Goal: Find specific page/section: Find specific page/section

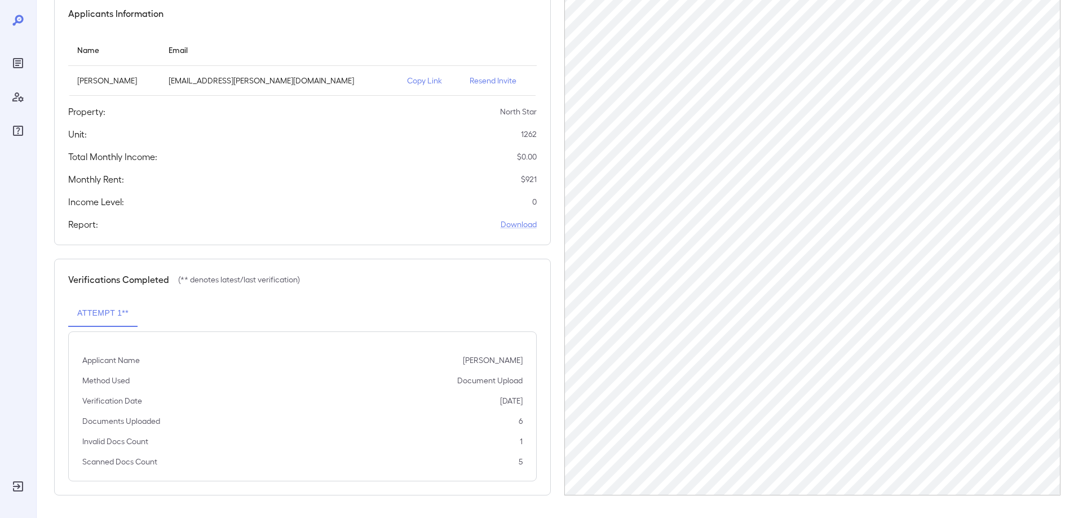
click at [16, 63] on icon "Reports" at bounding box center [18, 63] width 6 height 6
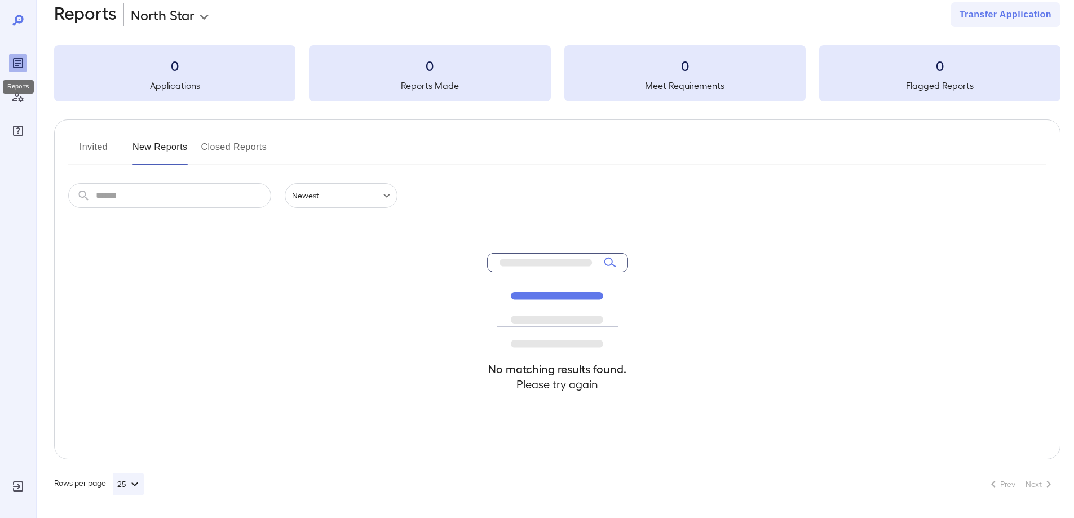
scroll to position [20, 0]
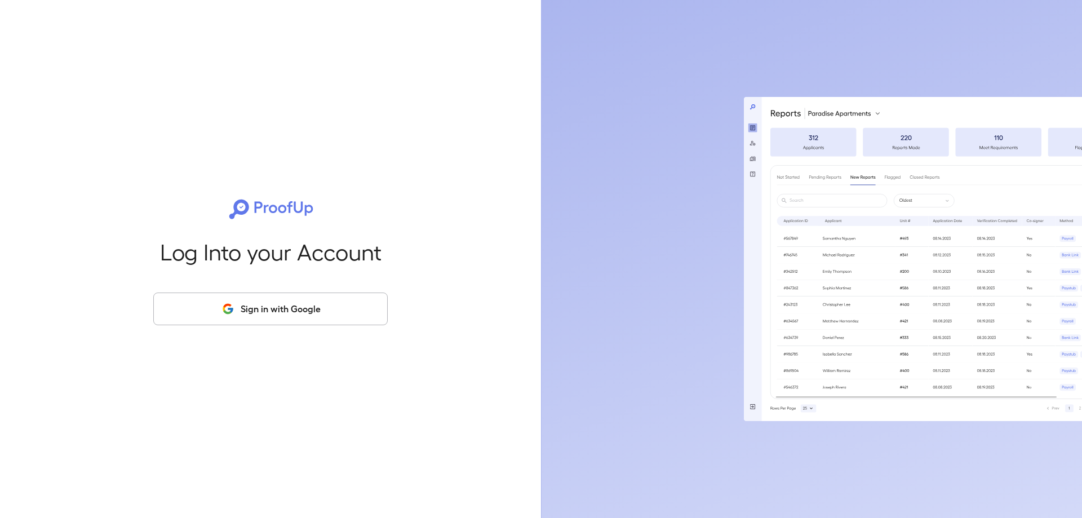
click at [278, 307] on button "Sign in with Google" at bounding box center [270, 309] width 235 height 33
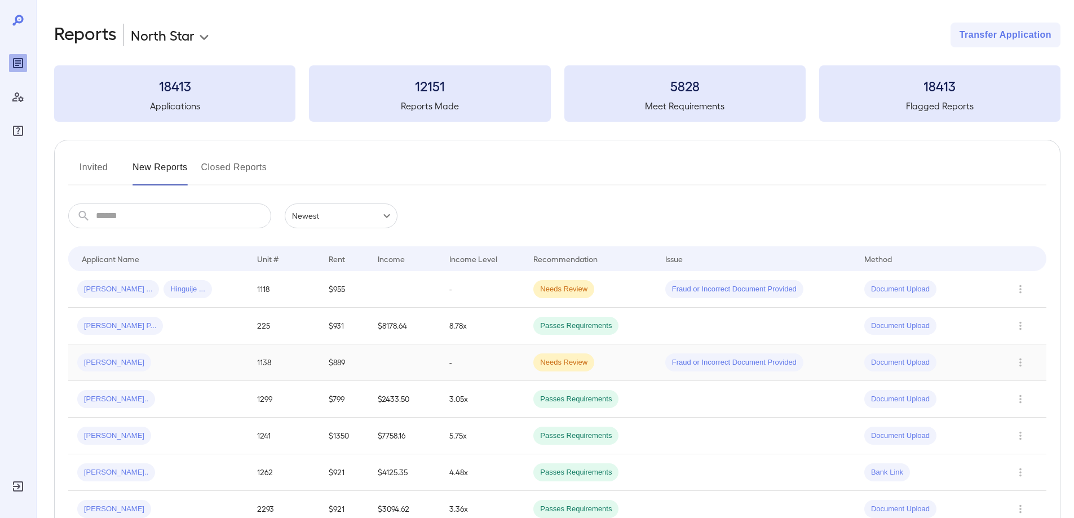
click at [174, 353] on div "[PERSON_NAME]" at bounding box center [158, 362] width 162 height 18
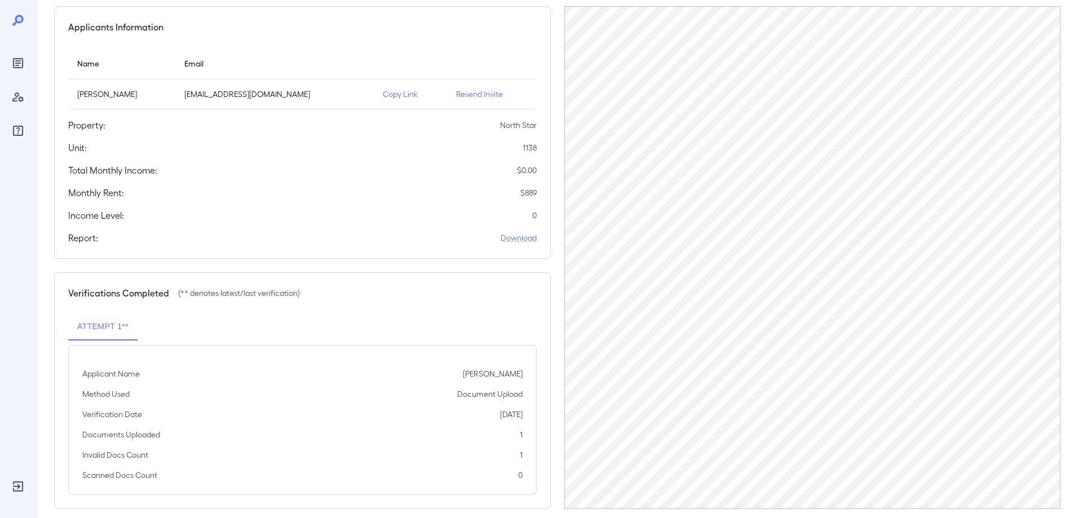
scroll to position [109, 0]
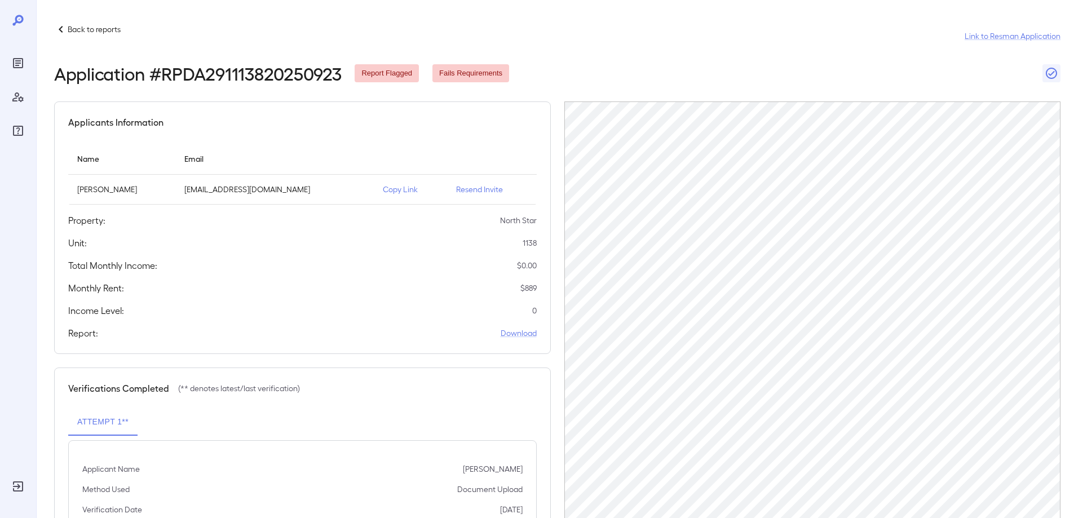
click at [386, 193] on p "Copy Link" at bounding box center [410, 189] width 55 height 11
click at [25, 57] on div "Reports" at bounding box center [18, 63] width 18 height 18
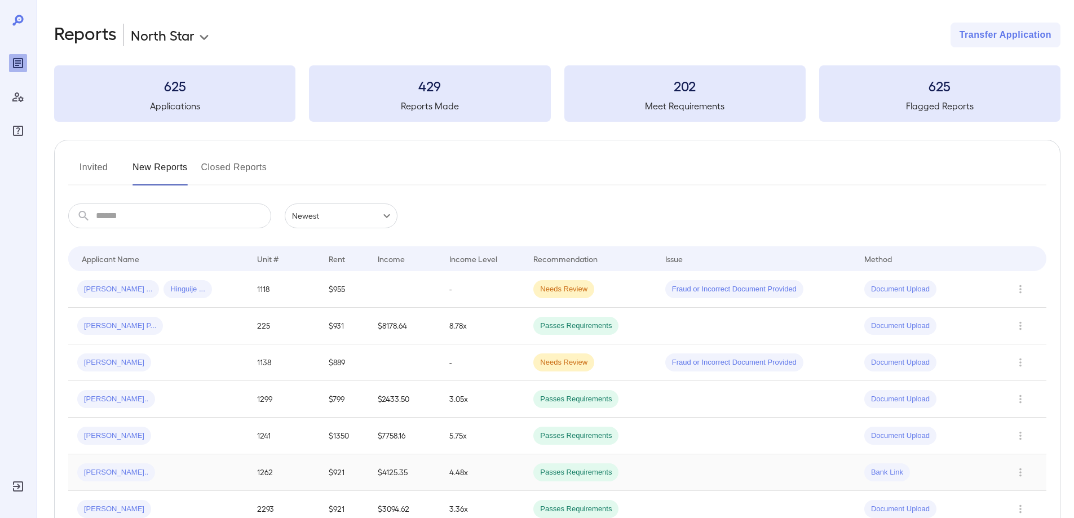
click at [155, 472] on div "[PERSON_NAME].." at bounding box center [158, 472] width 162 height 18
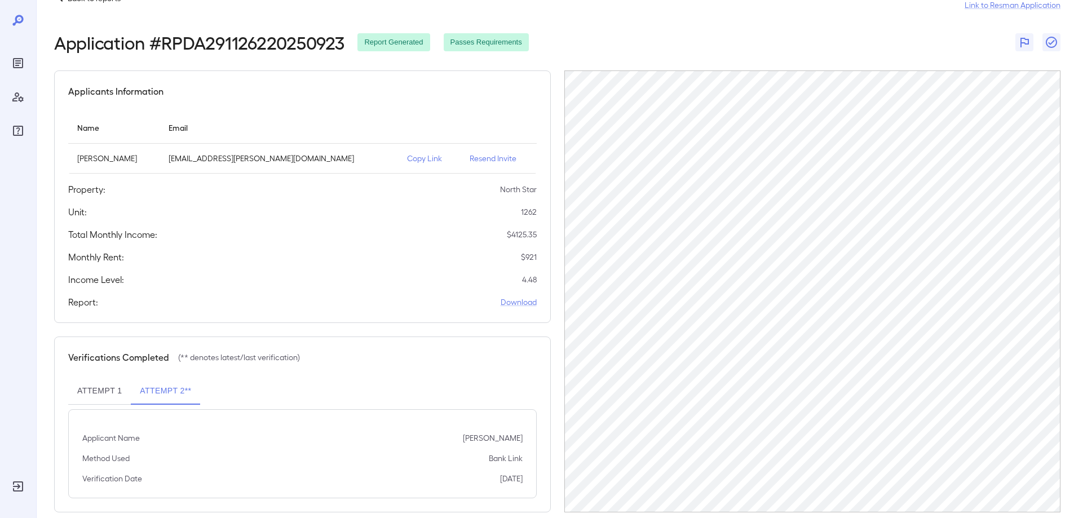
scroll to position [48, 0]
